Goal: Entertainment & Leisure: Consume media (video, audio)

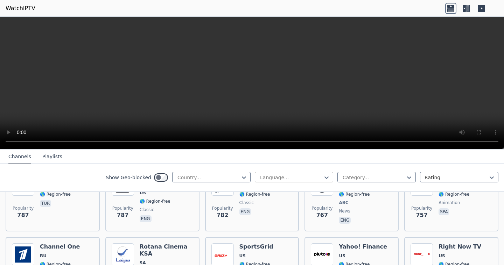
scroll to position [1574, 0]
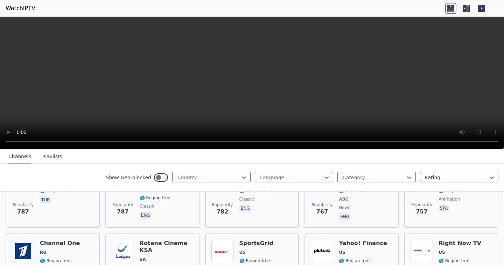
click at [449, 5] on icon at bounding box center [450, 6] width 7 height 3
click at [482, 8] on icon at bounding box center [481, 8] width 7 height 7
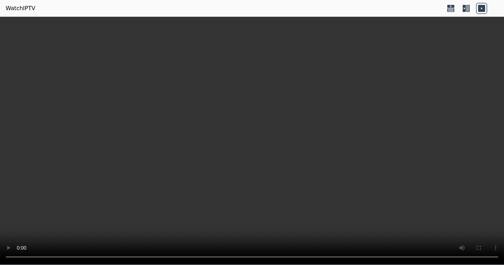
click at [464, 8] on icon at bounding box center [465, 8] width 11 height 11
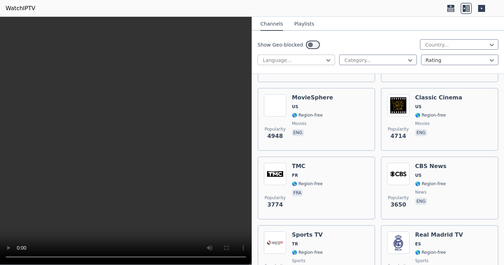
scroll to position [210, 0]
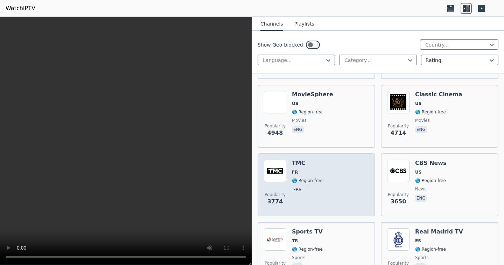
click at [298, 160] on h6 "TMC" at bounding box center [307, 163] width 31 height 7
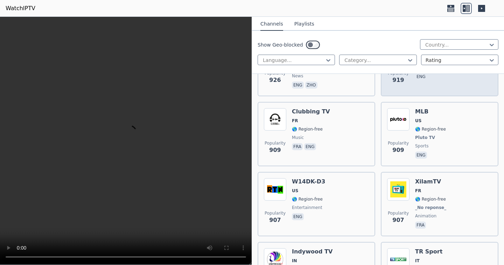
scroll to position [2974, 0]
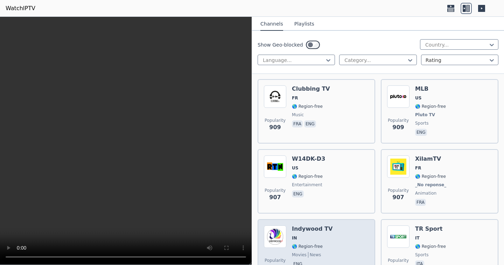
click at [303, 225] on h6 "Indywood TV" at bounding box center [312, 228] width 41 height 7
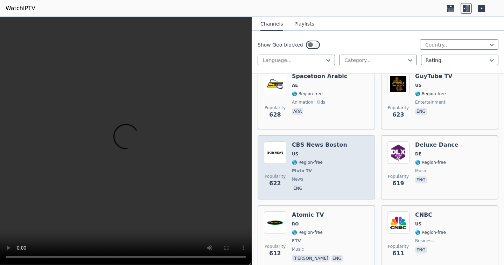
scroll to position [4863, 0]
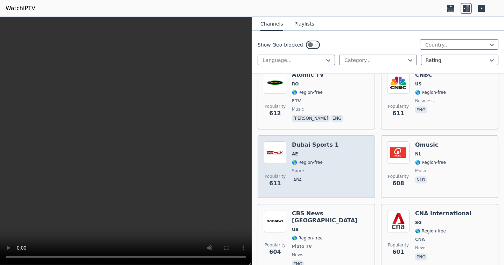
click at [302, 141] on h6 "Dubai Sports 1" at bounding box center [315, 144] width 47 height 7
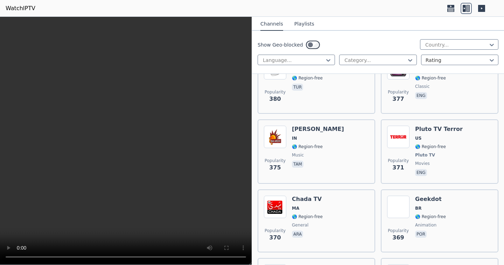
scroll to position [8559, 0]
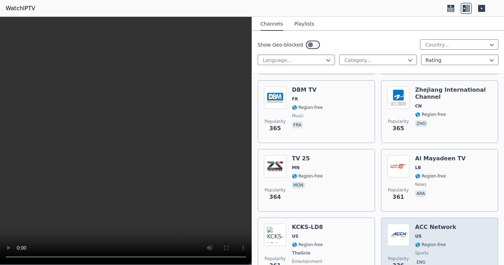
click at [429, 224] on h6 "ACC Network" at bounding box center [435, 227] width 41 height 7
